Goal: Navigation & Orientation: Find specific page/section

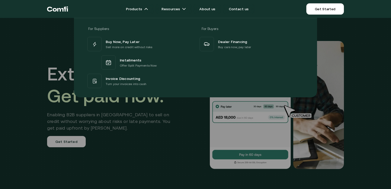
click at [61, 147] on div at bounding box center [195, 112] width 391 height 189
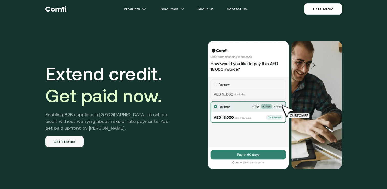
click at [66, 140] on link "Get Started" at bounding box center [64, 141] width 39 height 11
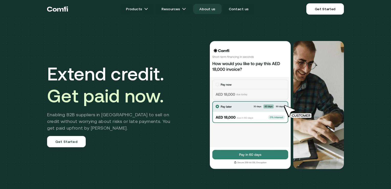
click at [213, 9] on link "About us" at bounding box center [207, 9] width 28 height 10
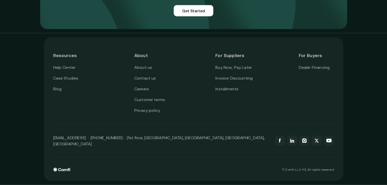
scroll to position [1292, 0]
click at [146, 90] on link "Careers" at bounding box center [141, 89] width 15 height 7
